Goal: Information Seeking & Learning: Learn about a topic

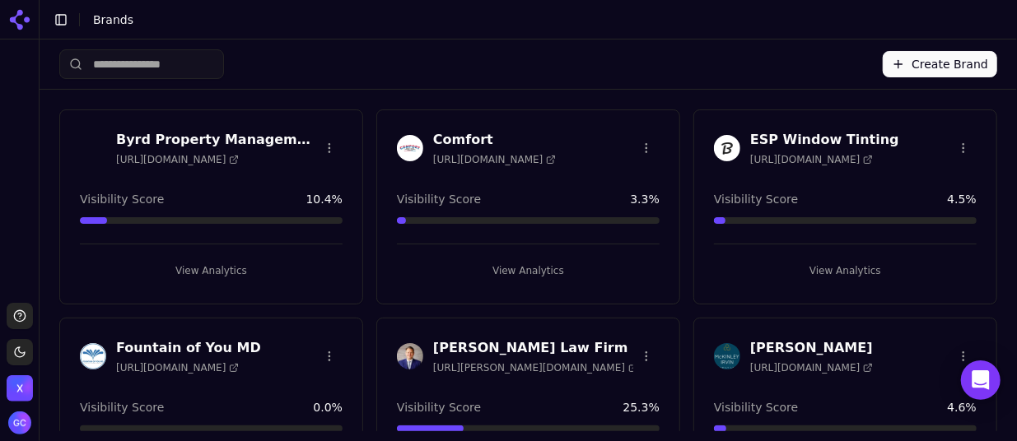
click at [531, 263] on button "View Analytics" at bounding box center [528, 271] width 263 height 26
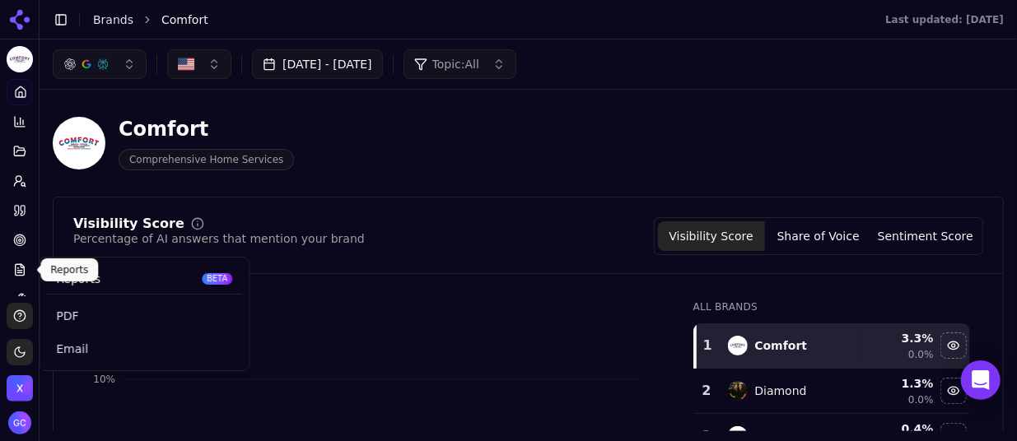
click at [25, 267] on icon at bounding box center [19, 270] width 13 height 13
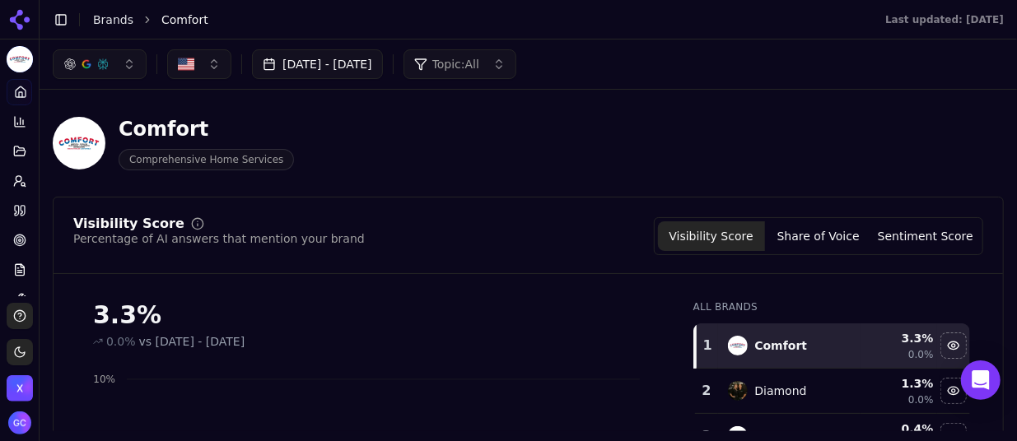
click at [508, 119] on div "Comfort Comprehensive Home Services" at bounding box center [422, 143] width 738 height 54
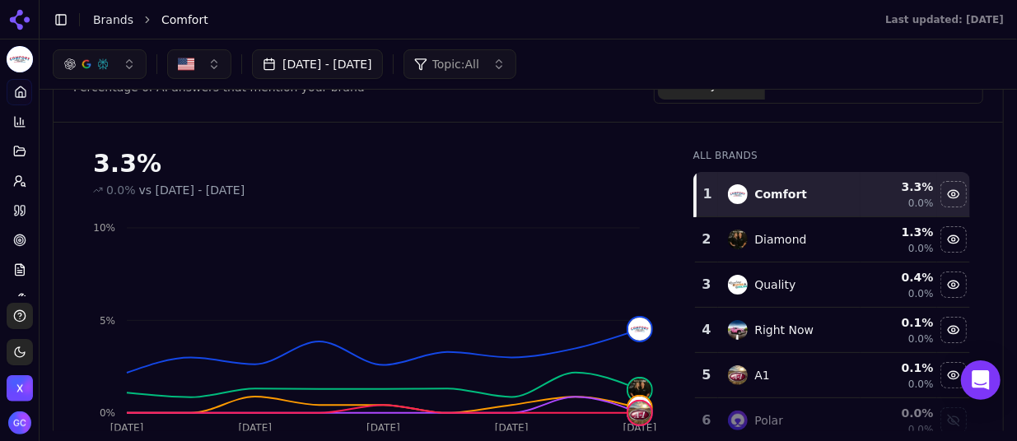
scroll to position [150, 0]
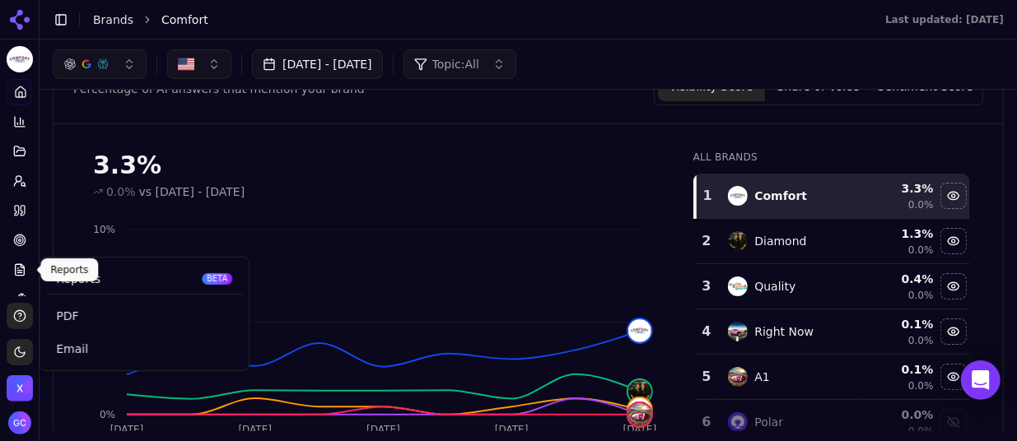
click at [26, 272] on button "Reports" at bounding box center [20, 270] width 26 height 26
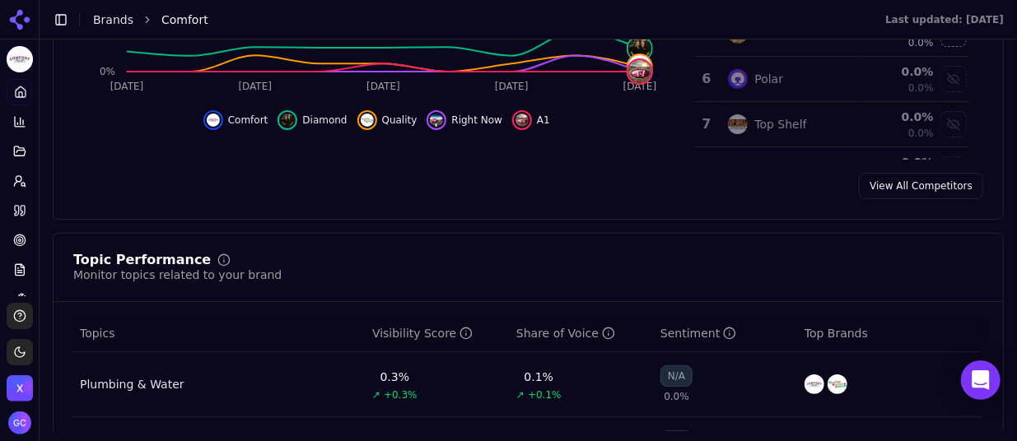
scroll to position [574, 0]
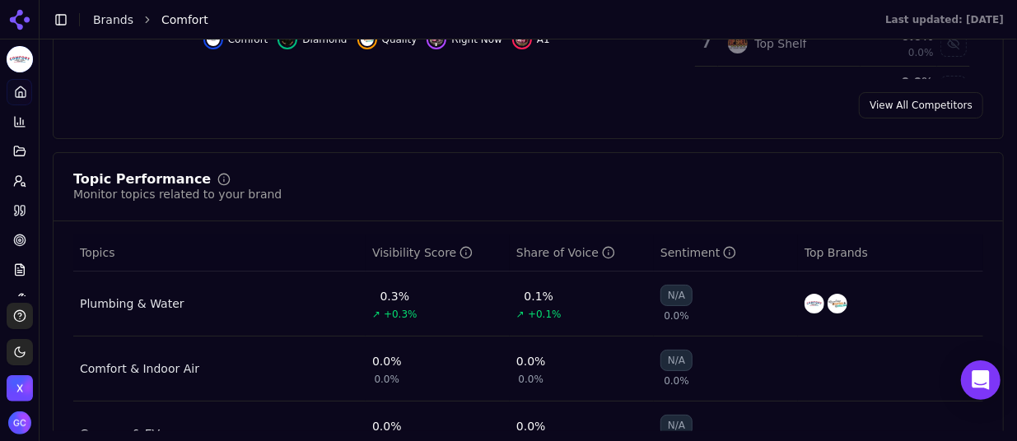
click at [890, 106] on link "View All Competitors" at bounding box center [921, 105] width 124 height 26
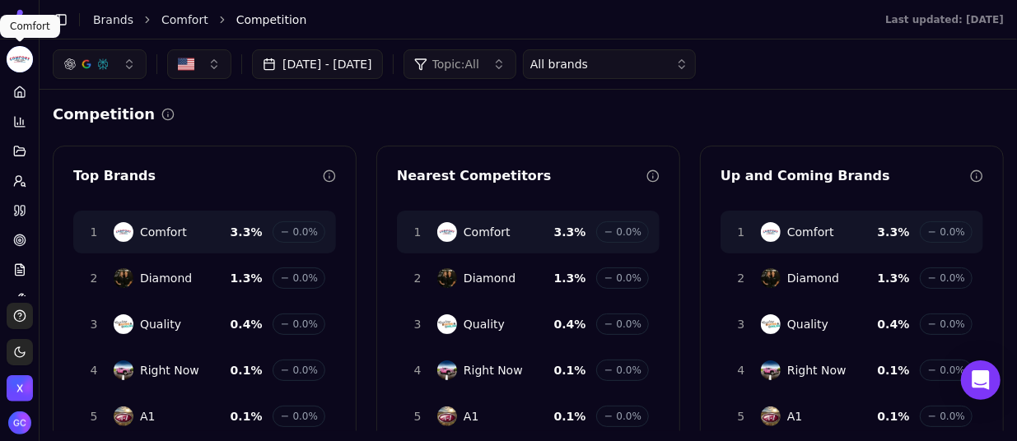
click at [20, 63] on html "Comfort Platform Home Competition Topics Prompts Citations Optimize Reports Too…" at bounding box center [508, 220] width 1017 height 441
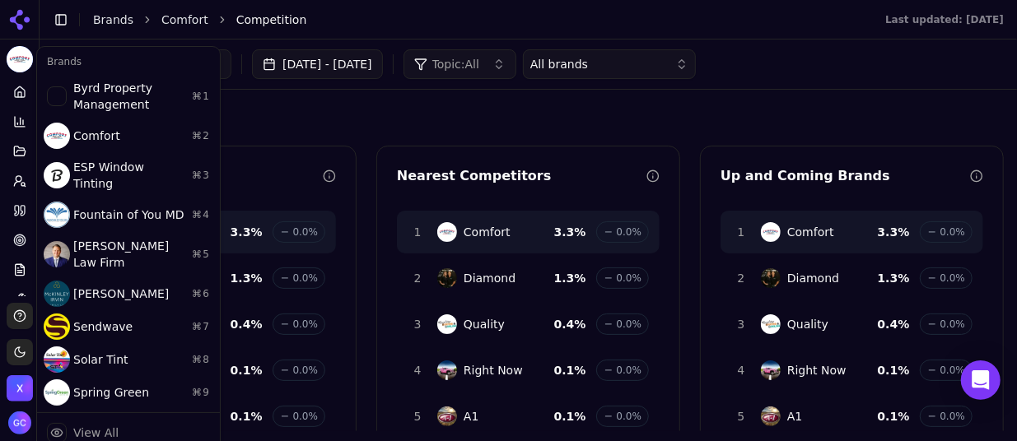
click at [20, 63] on html "Comfort Platform Home Competition Topics Prompts Citations Optimize Reports Too…" at bounding box center [508, 220] width 1017 height 441
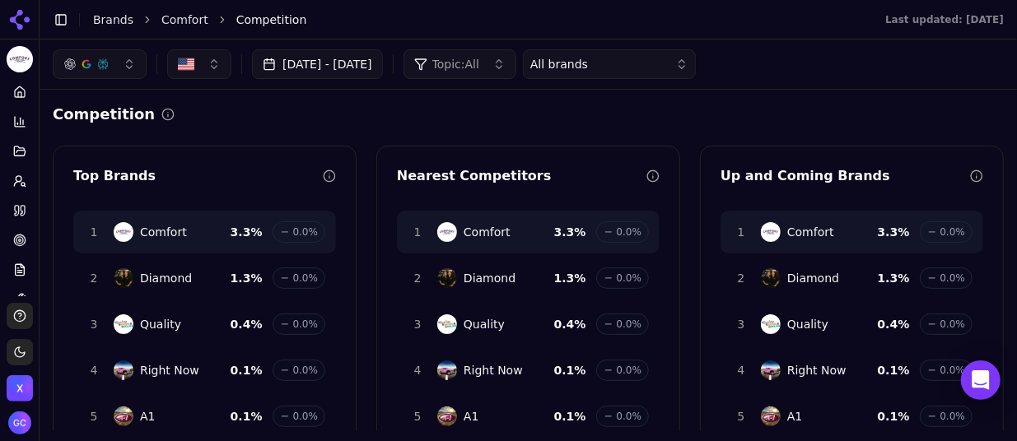
click at [311, 66] on button "[DATE] - [DATE]" at bounding box center [317, 64] width 131 height 30
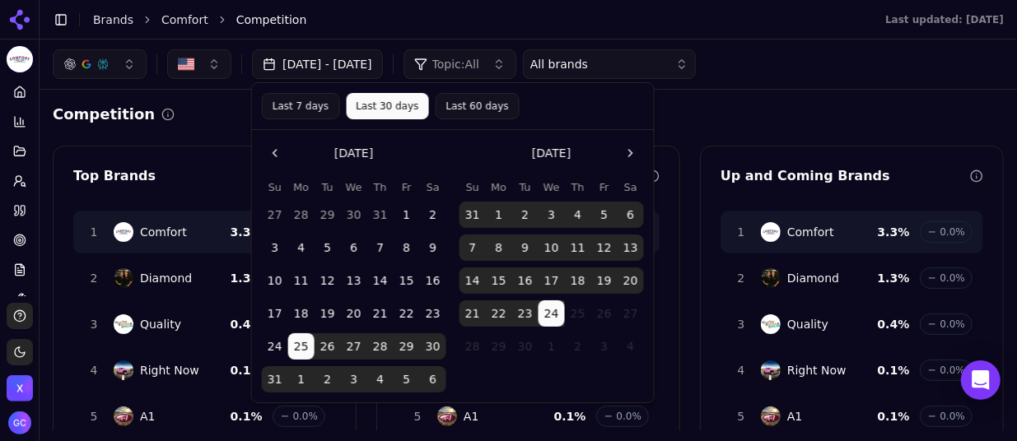
click at [304, 349] on button "25" at bounding box center [301, 347] width 26 height 26
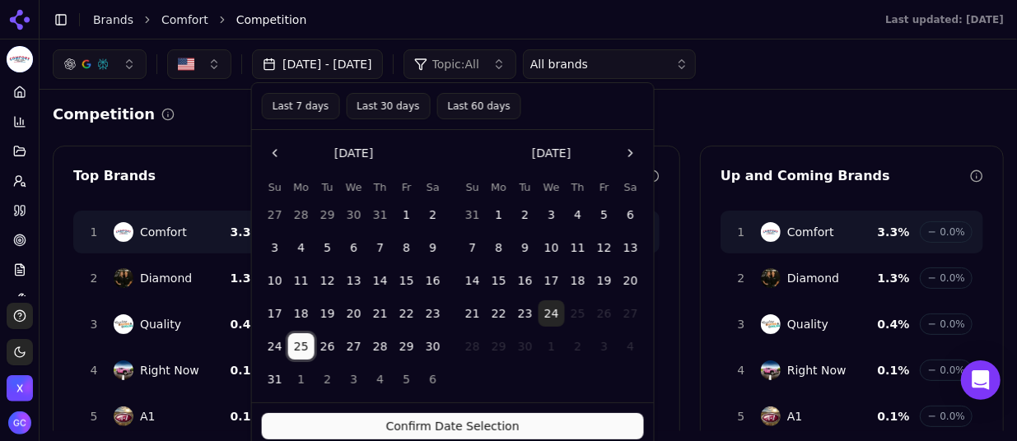
click at [498, 217] on button "1" at bounding box center [499, 215] width 26 height 26
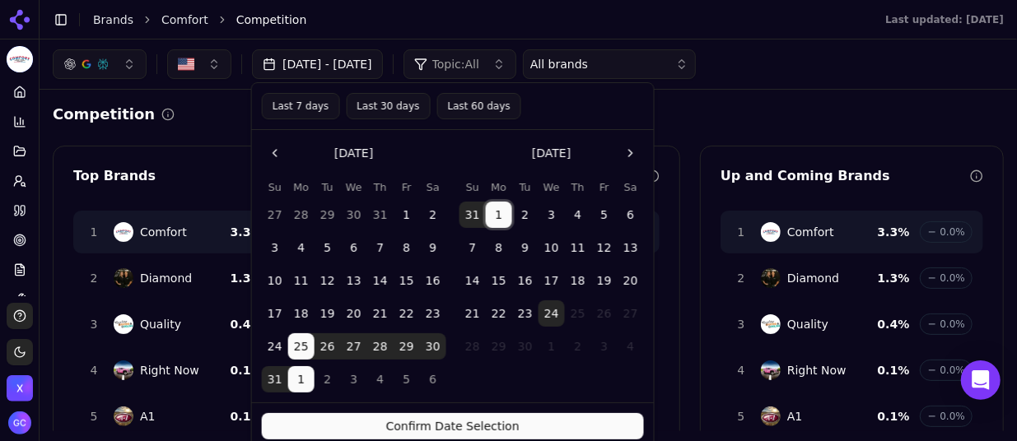
click at [553, 309] on button "24" at bounding box center [552, 314] width 26 height 26
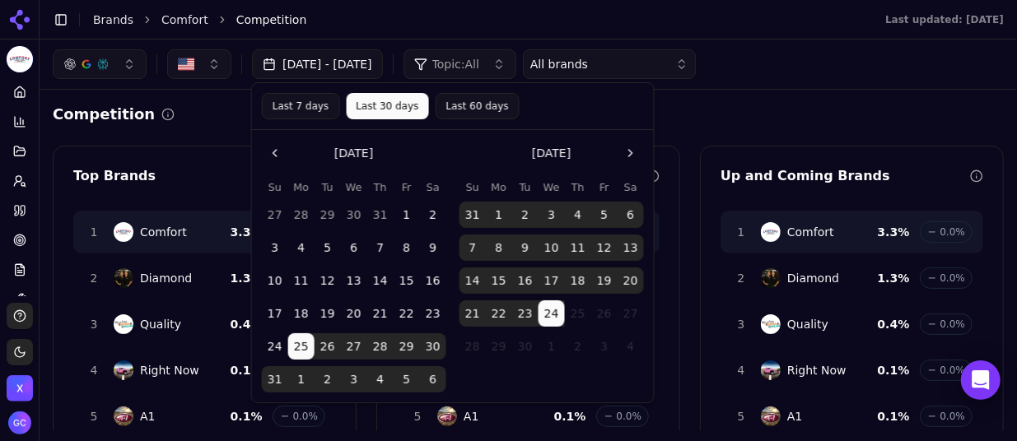
click at [559, 115] on div "Last 7 days Last 30 days Last 60 days" at bounding box center [453, 106] width 382 height 26
click at [572, 96] on div "Last 7 days Last 30 days Last 60 days" at bounding box center [453, 106] width 382 height 26
click at [735, 114] on div "Competition" at bounding box center [528, 114] width 951 height 23
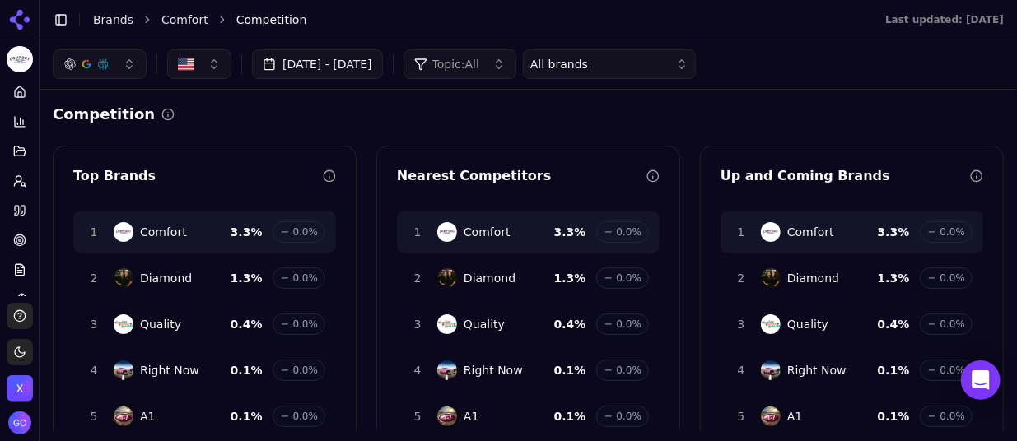
click at [379, 61] on button "[DATE] - [DATE]" at bounding box center [317, 64] width 131 height 30
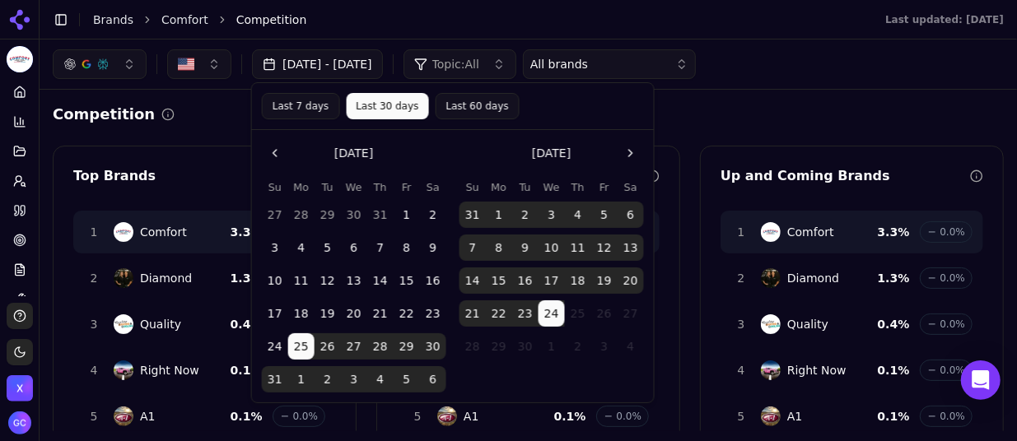
click at [379, 61] on button "[DATE] - [DATE]" at bounding box center [317, 64] width 131 height 30
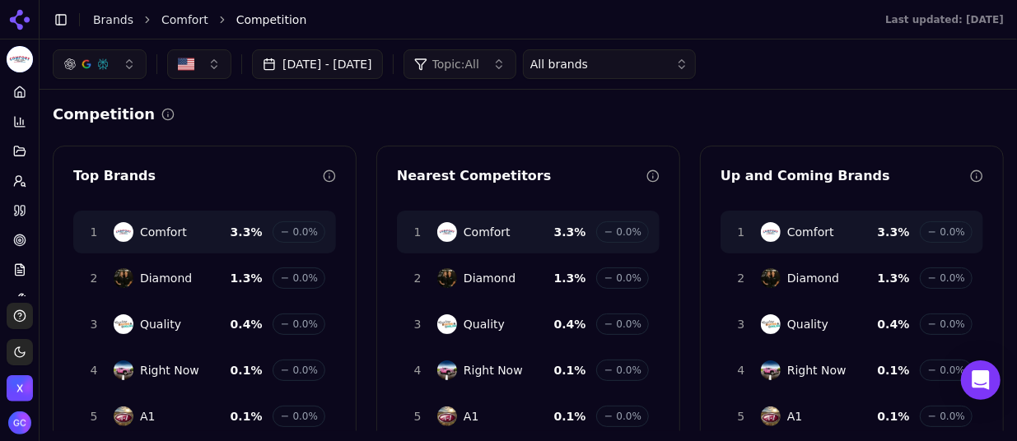
click at [379, 61] on button "[DATE] - [DATE]" at bounding box center [317, 64] width 131 height 30
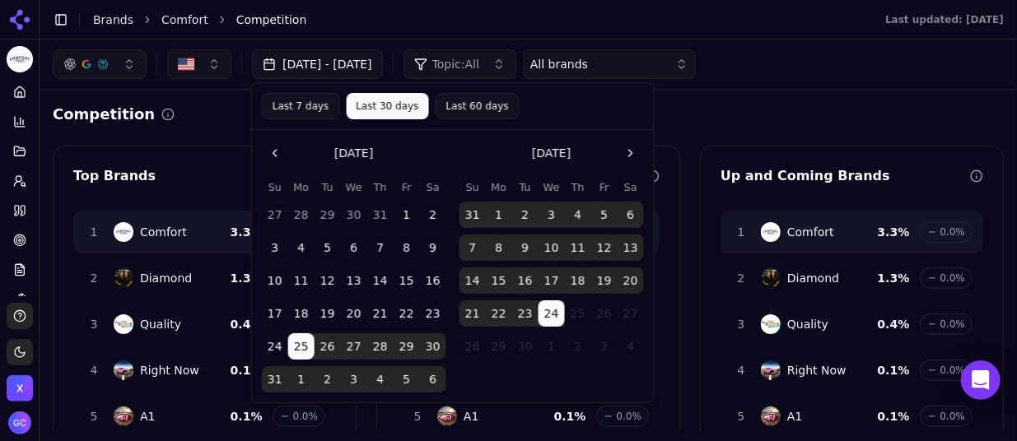
click at [277, 357] on button "24" at bounding box center [275, 347] width 26 height 26
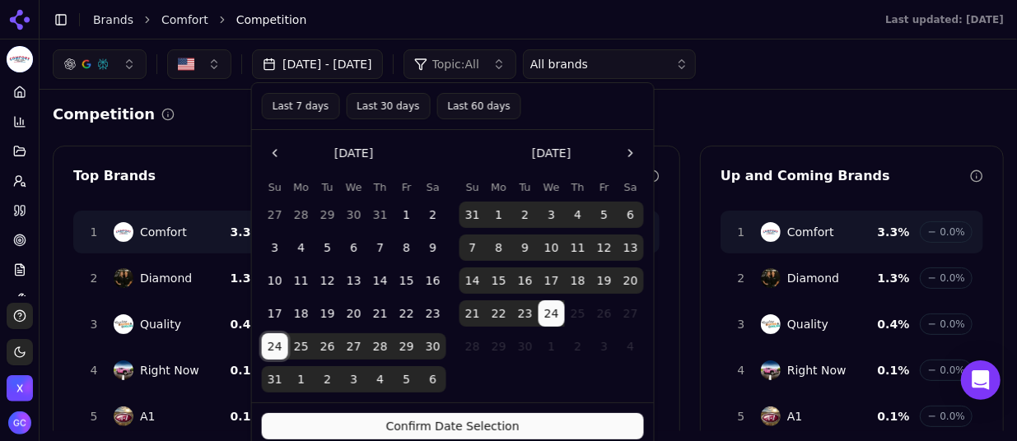
click at [642, 125] on div "Last 7 days Last 30 days Last 60 days" at bounding box center [453, 106] width 402 height 47
click at [603, 108] on div "Last 7 days Last 30 days Last 60 days" at bounding box center [453, 106] width 382 height 26
click at [496, 212] on button "1" at bounding box center [499, 215] width 26 height 26
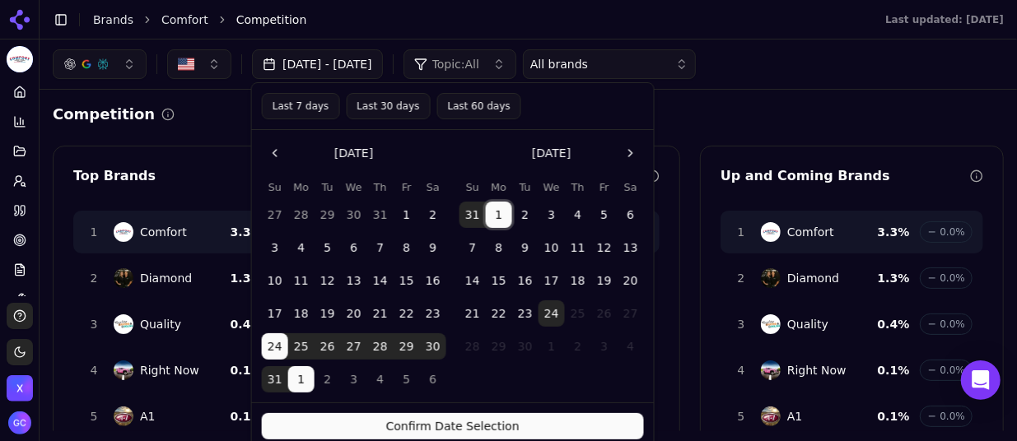
click at [545, 311] on button "24" at bounding box center [552, 314] width 26 height 26
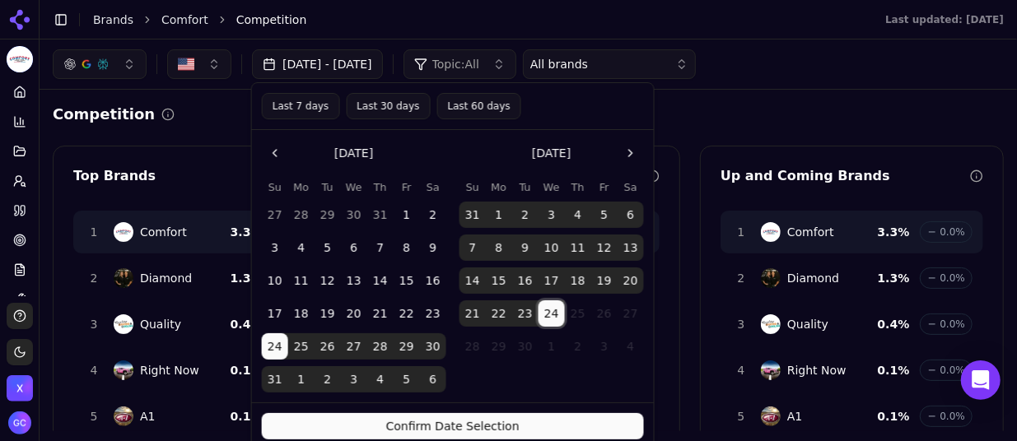
click at [499, 208] on button "1" at bounding box center [499, 215] width 26 height 26
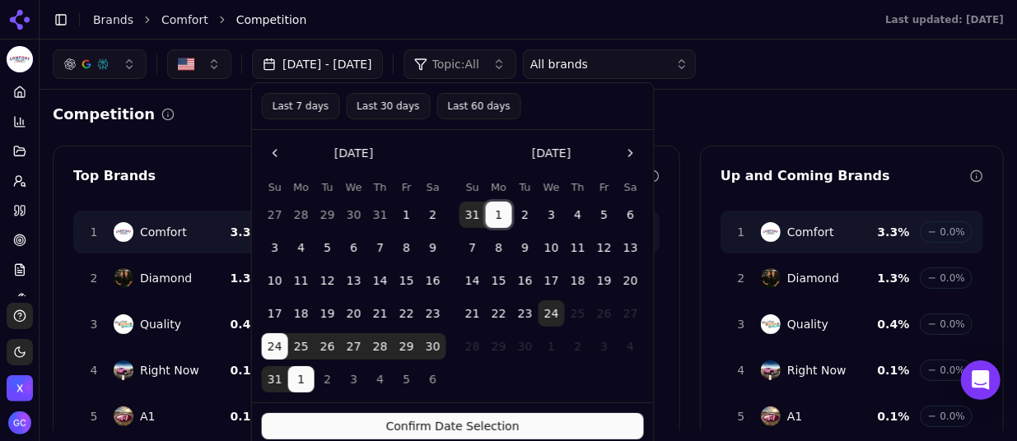
click at [304, 382] on button "1" at bounding box center [301, 379] width 26 height 26
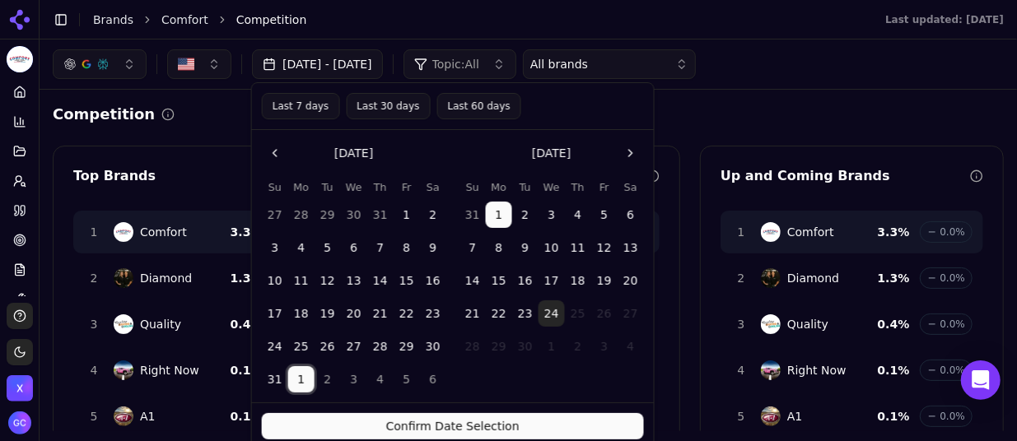
click at [548, 309] on button "24" at bounding box center [552, 314] width 26 height 26
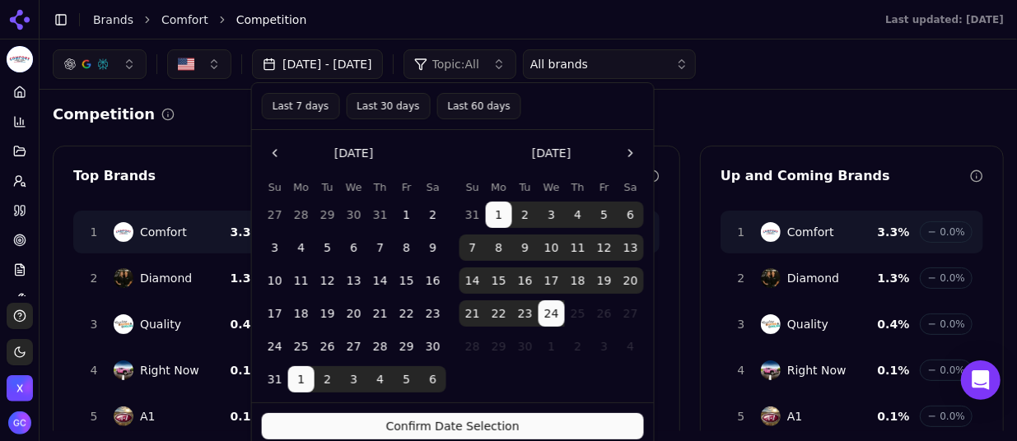
click at [495, 428] on button "Confirm Date Selection" at bounding box center [453, 426] width 382 height 26
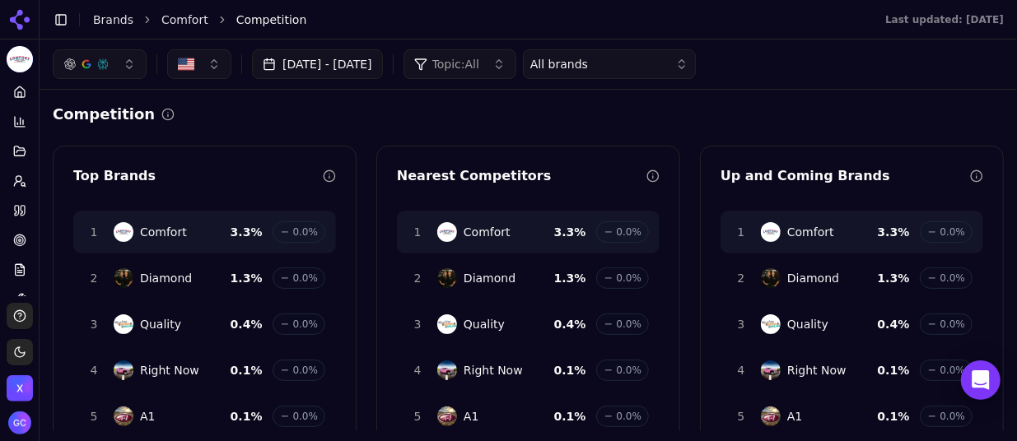
click at [348, 69] on button "[DATE] - [DATE]" at bounding box center [317, 64] width 131 height 30
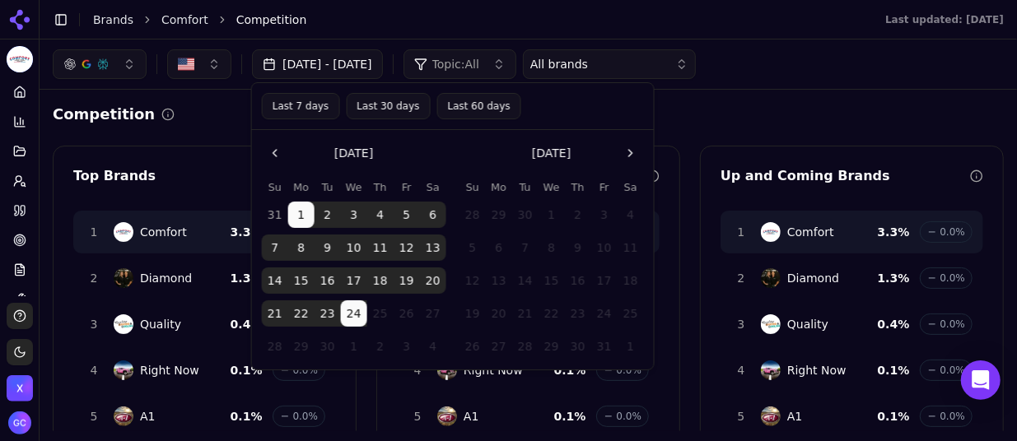
click at [279, 156] on button "Go to the Previous Month" at bounding box center [275, 153] width 26 height 26
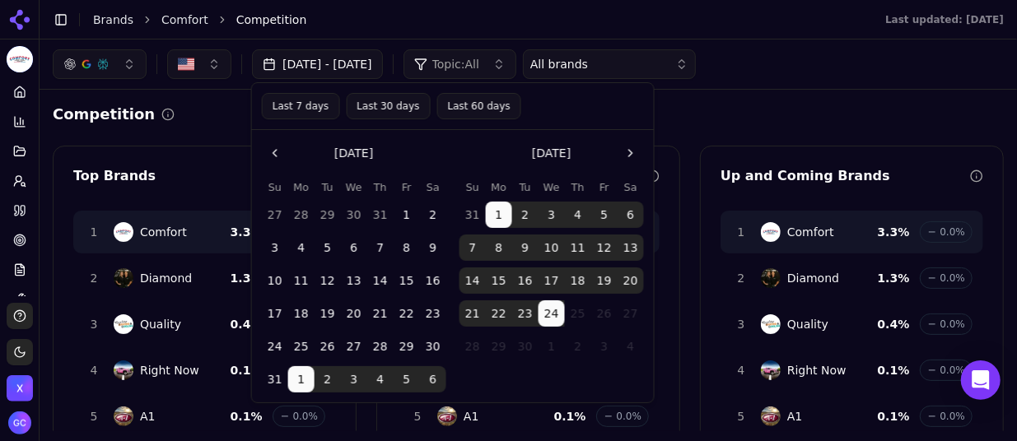
click at [404, 213] on button "1" at bounding box center [407, 215] width 26 height 26
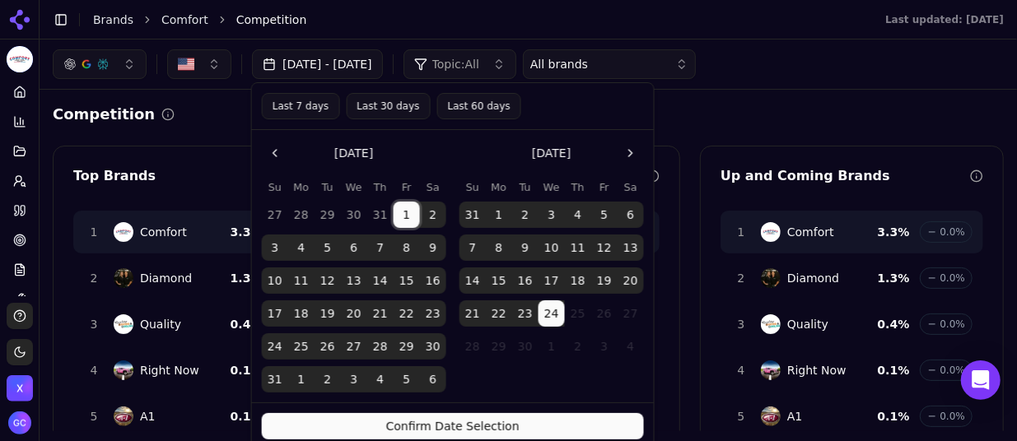
click at [440, 418] on button "Confirm Date Selection" at bounding box center [453, 426] width 382 height 26
